Goal: Transaction & Acquisition: Download file/media

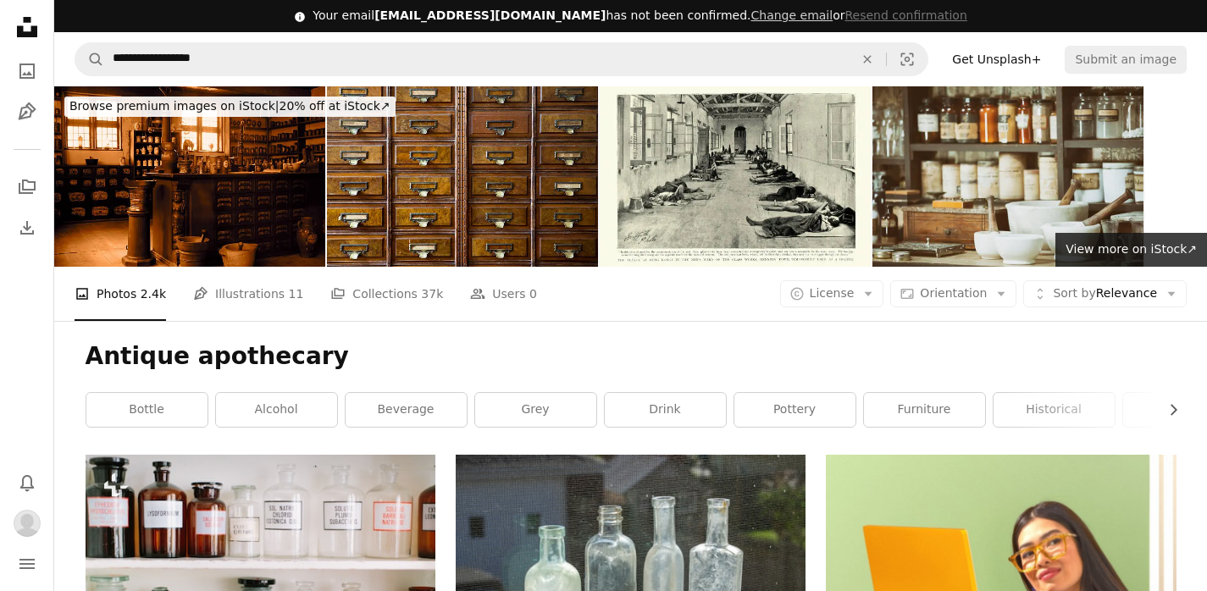
scroll to position [69503, 0]
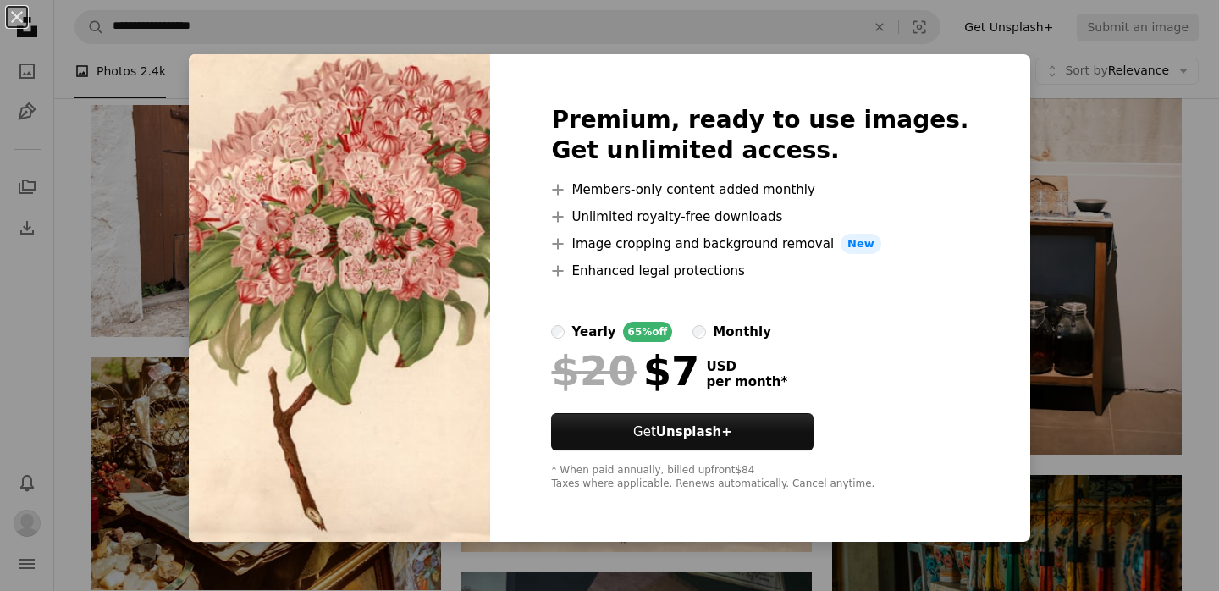
click at [1008, 137] on div "An X shape Premium, ready to use images. Get unlimited access. A plus sign Memb…" at bounding box center [609, 295] width 1219 height 591
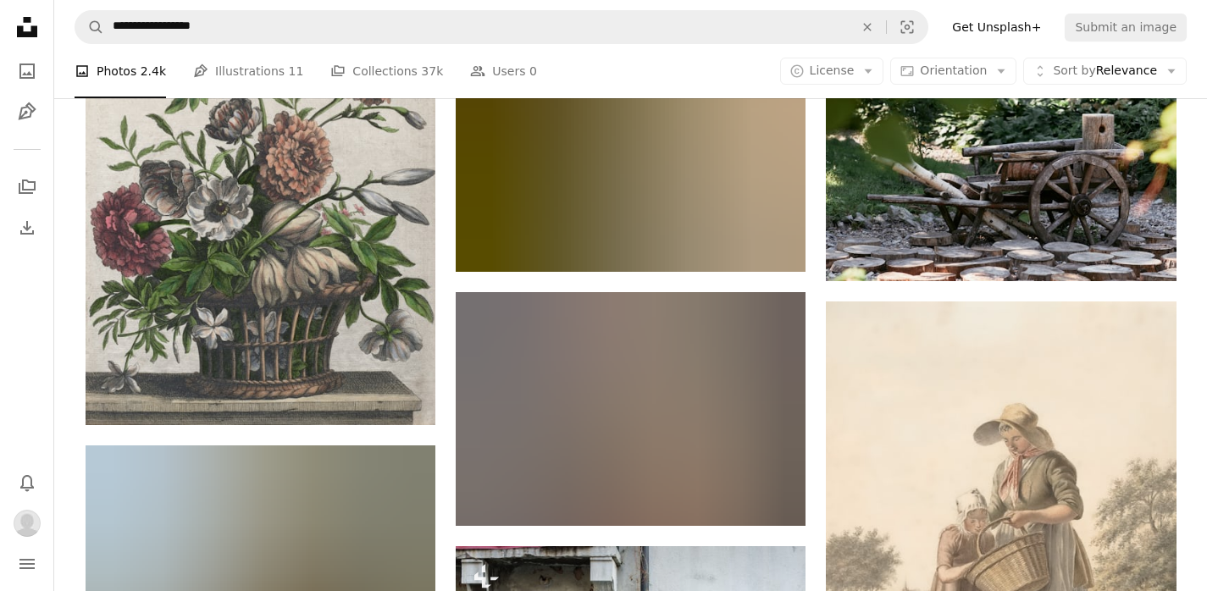
scroll to position [82452, 0]
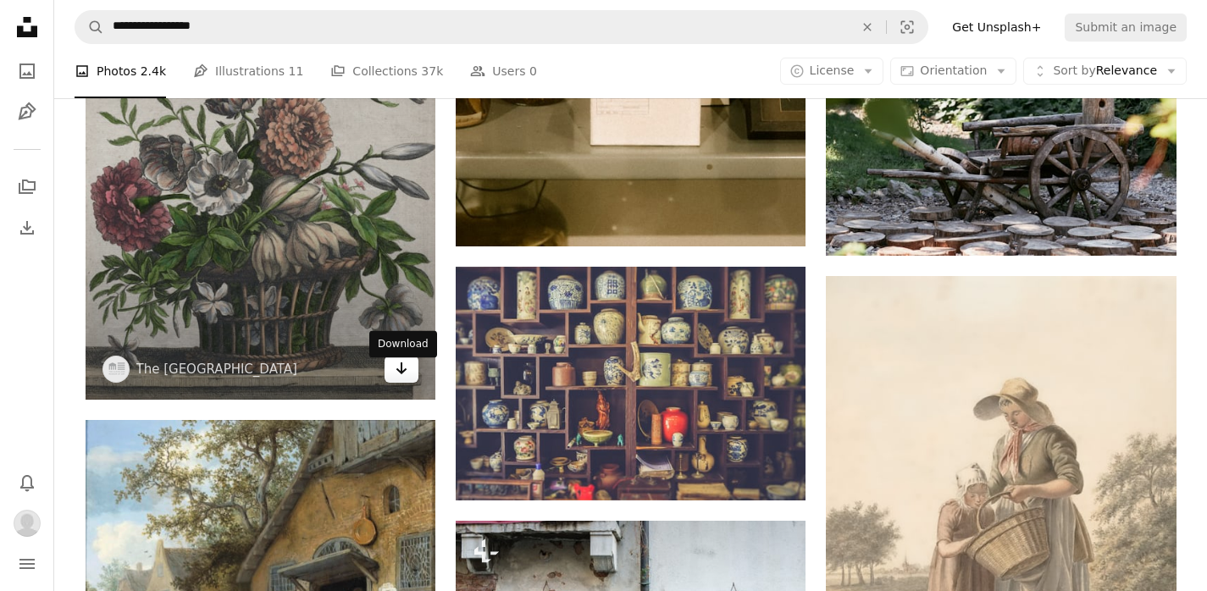
click at [404, 378] on icon "Arrow pointing down" at bounding box center [402, 368] width 14 height 20
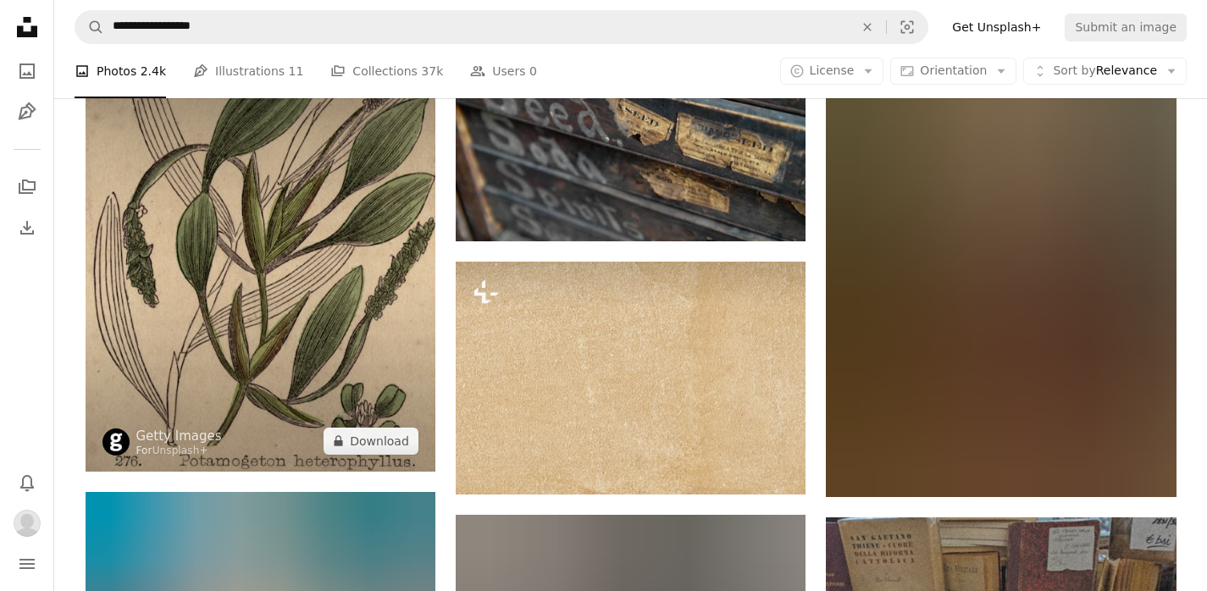
scroll to position [85848, 0]
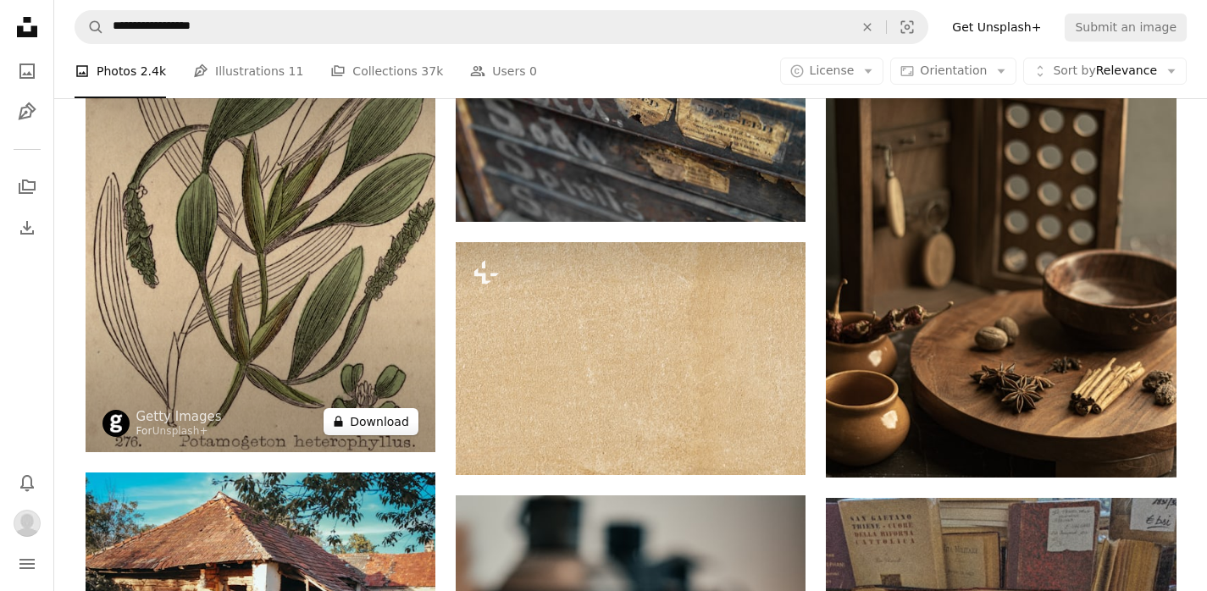
click at [380, 432] on button "A lock Download" at bounding box center [370, 421] width 95 height 27
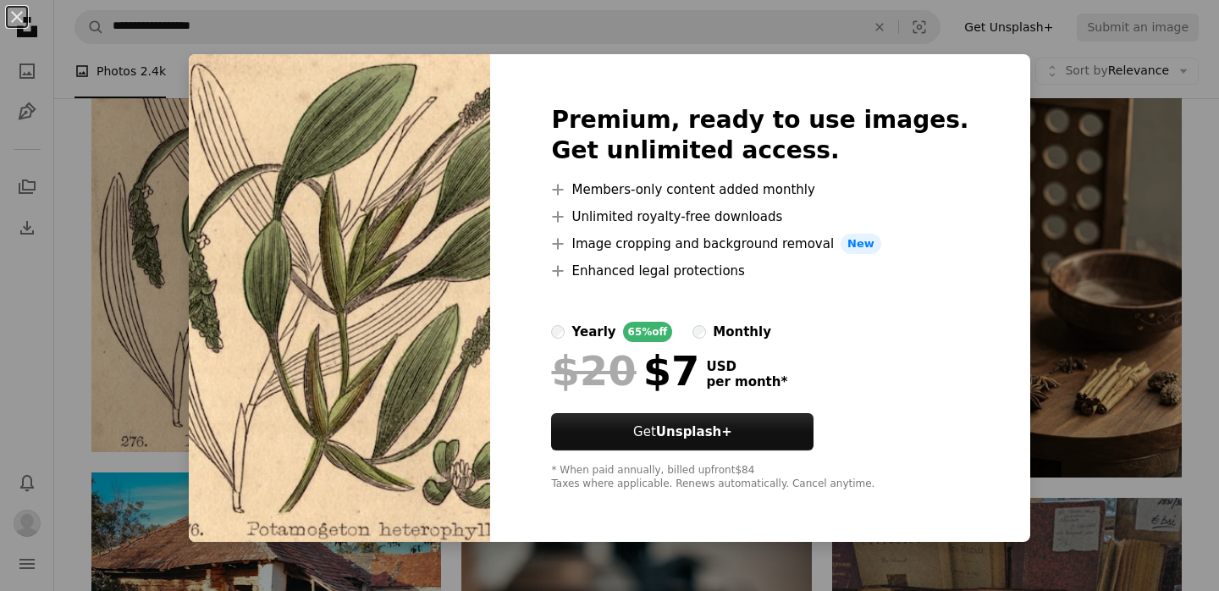
click at [1148, 132] on div "An X shape Premium, ready to use images. Get unlimited access. A plus sign Memb…" at bounding box center [609, 295] width 1219 height 591
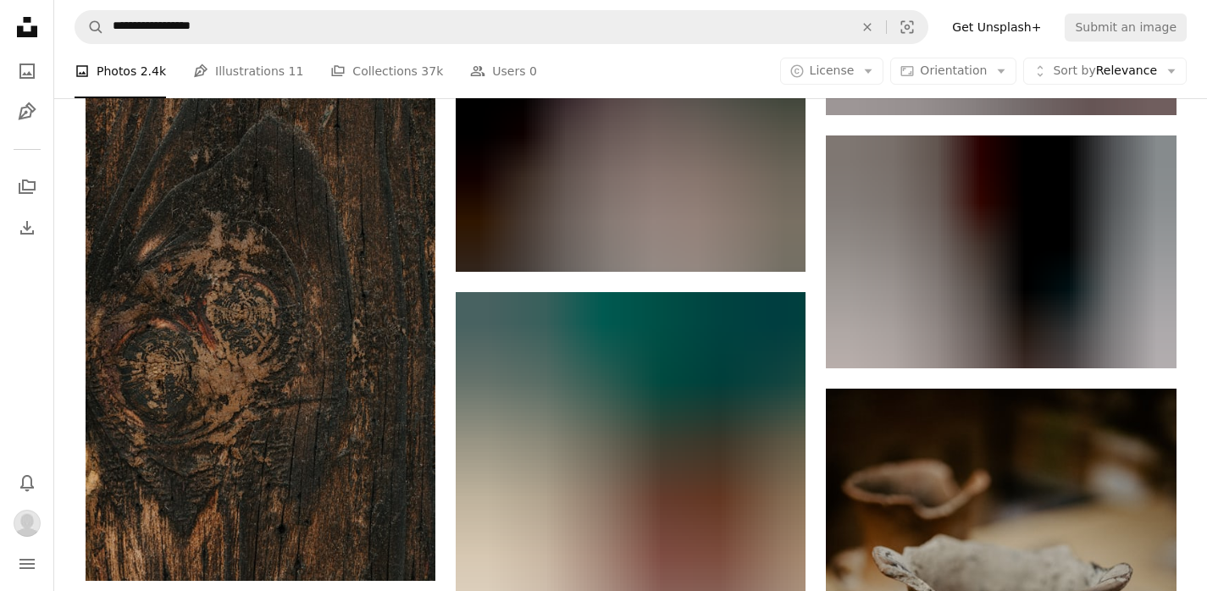
scroll to position [112369, 0]
